Goal: Task Accomplishment & Management: Manage account settings

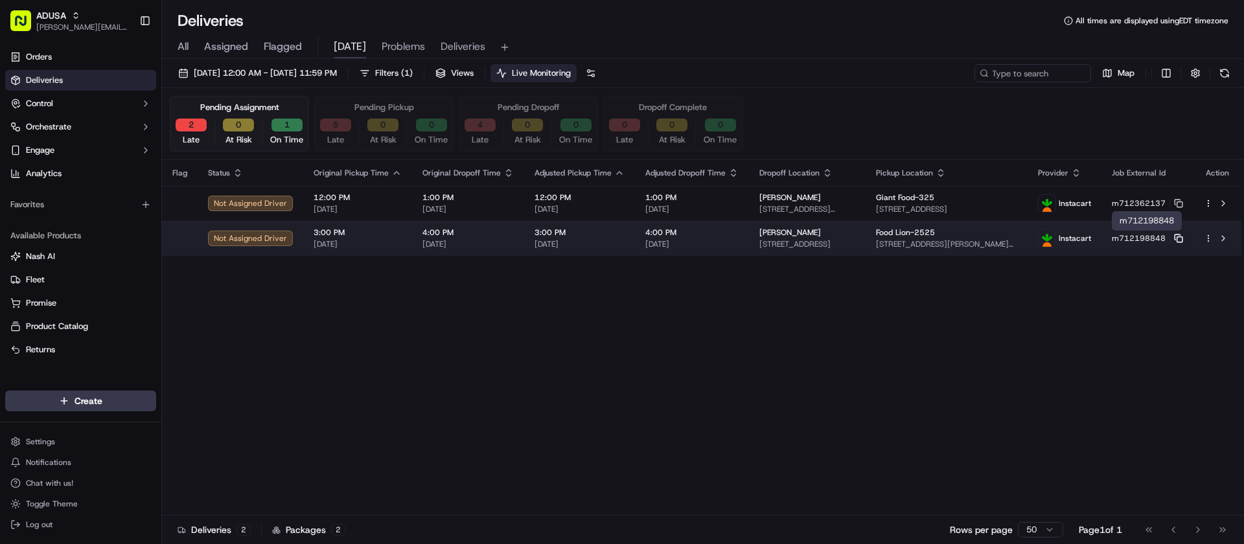
click at [1178, 238] on icon at bounding box center [1178, 238] width 9 height 9
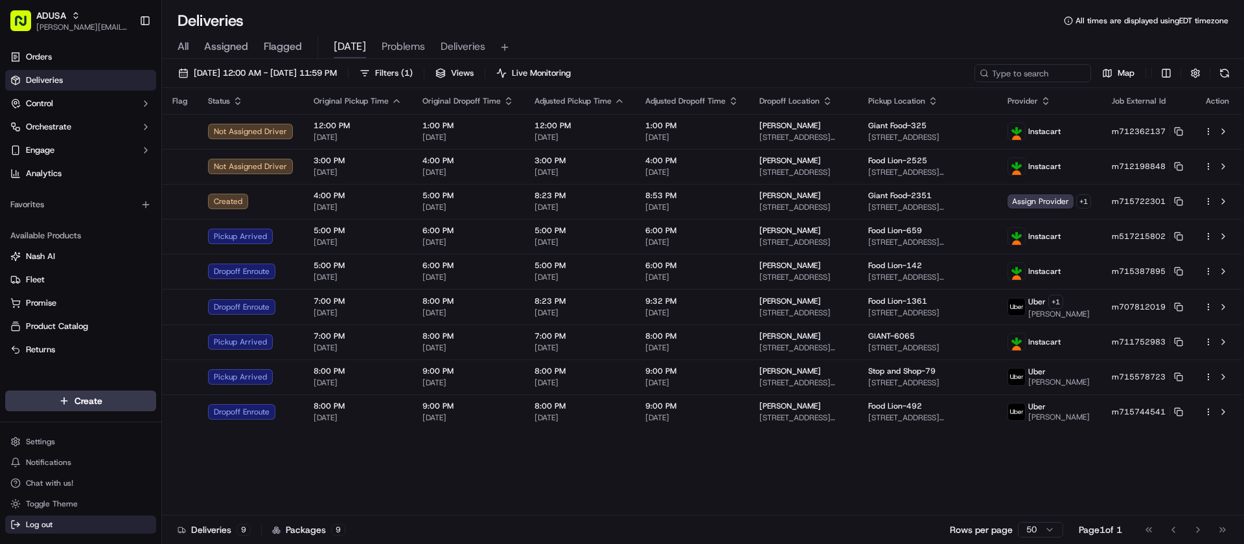
click at [55, 524] on button "Log out" at bounding box center [80, 525] width 151 height 18
